Goal: Transaction & Acquisition: Download file/media

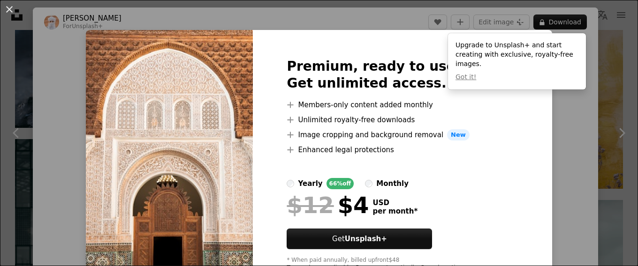
scroll to position [35, 0]
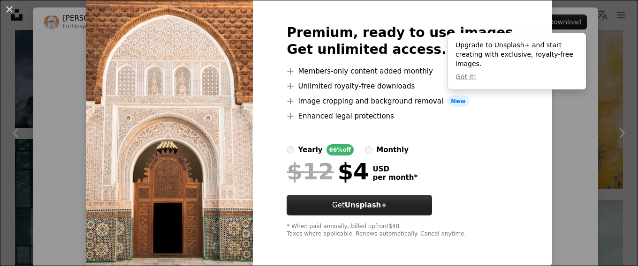
click at [381, 205] on strong "Unsplash+" at bounding box center [366, 205] width 42 height 8
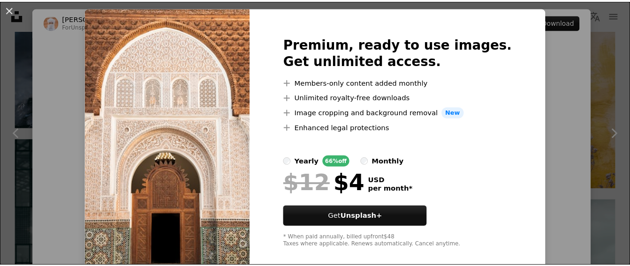
scroll to position [35, 0]
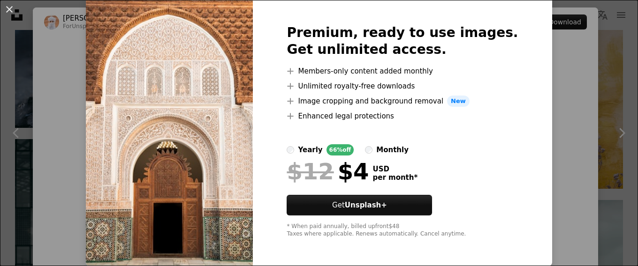
click at [555, 26] on div "An X shape Premium, ready to use images. Get unlimited access. A plus sign Memb…" at bounding box center [319, 133] width 638 height 266
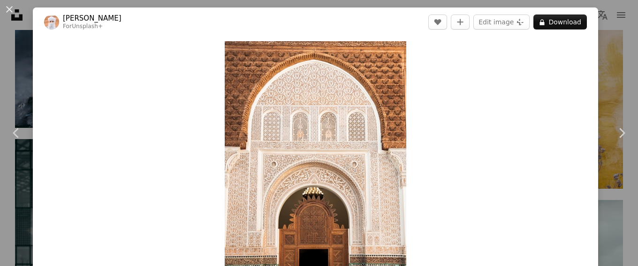
click at [555, 26] on button "A lock Download" at bounding box center [559, 22] width 53 height 15
